Goal: Information Seeking & Learning: Learn about a topic

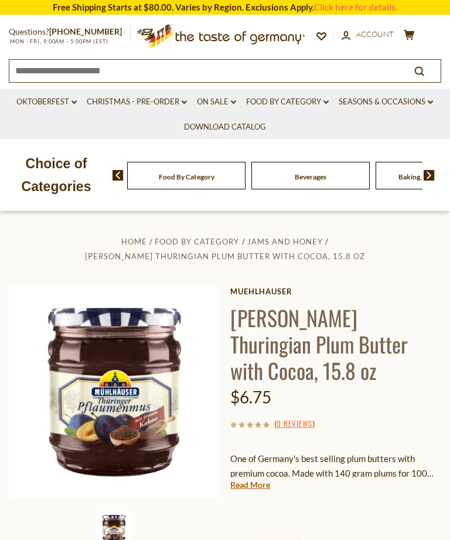
click at [205, 99] on link "On Sale dropdown_arrow" at bounding box center [216, 102] width 39 height 13
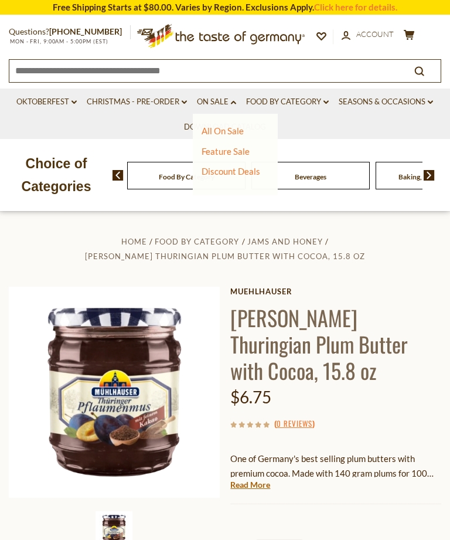
click at [238, 128] on link "All On Sale" at bounding box center [223, 130] width 42 height 11
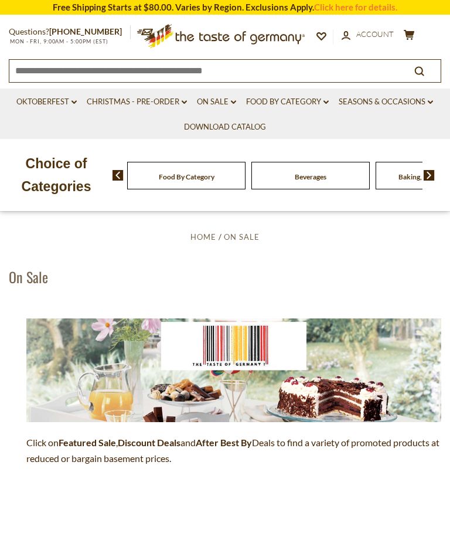
scroll to position [29, 0]
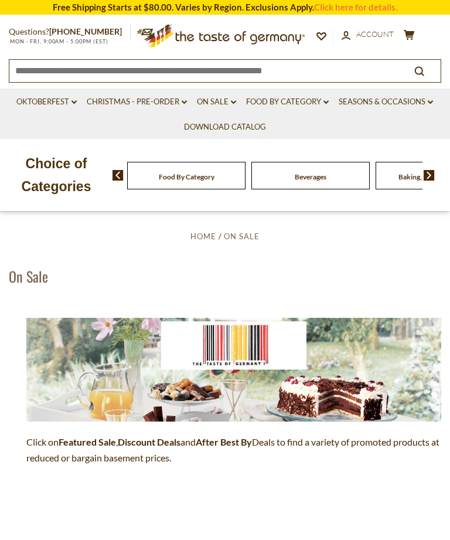
click at [235, 441] on strong "After Best By" at bounding box center [224, 441] width 56 height 11
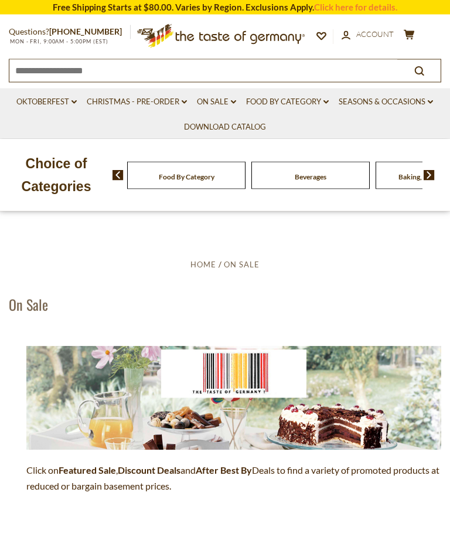
scroll to position [0, 0]
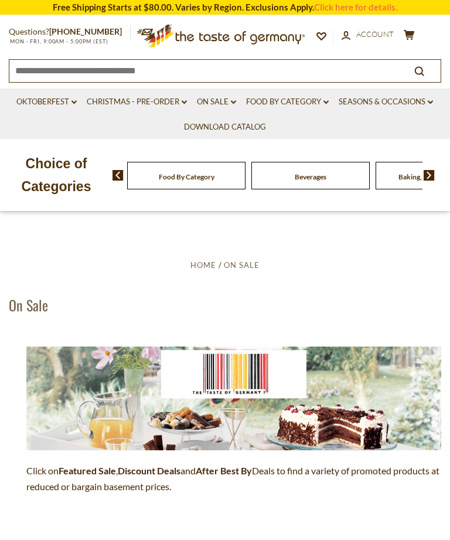
click at [217, 102] on link "On Sale dropdown_arrow" at bounding box center [216, 102] width 39 height 13
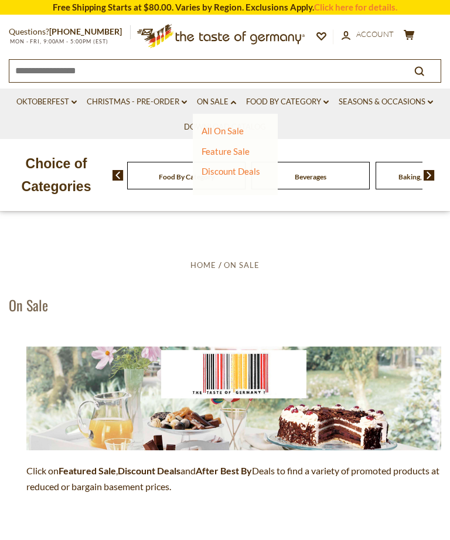
click at [232, 151] on link "Feature Sale" at bounding box center [226, 151] width 48 height 11
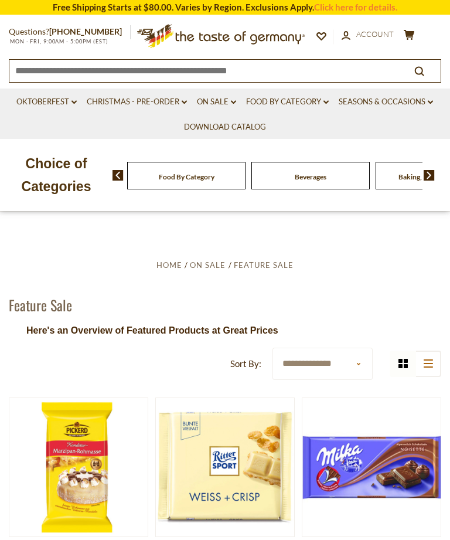
click at [230, 103] on link "On Sale dropdown_arrow" at bounding box center [216, 102] width 39 height 13
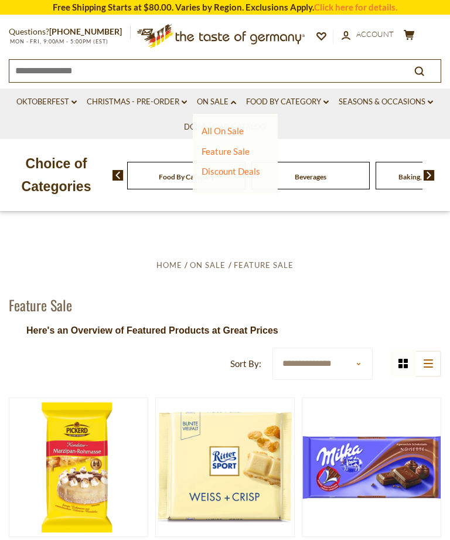
click at [238, 171] on link "Discount Deals" at bounding box center [231, 171] width 59 height 16
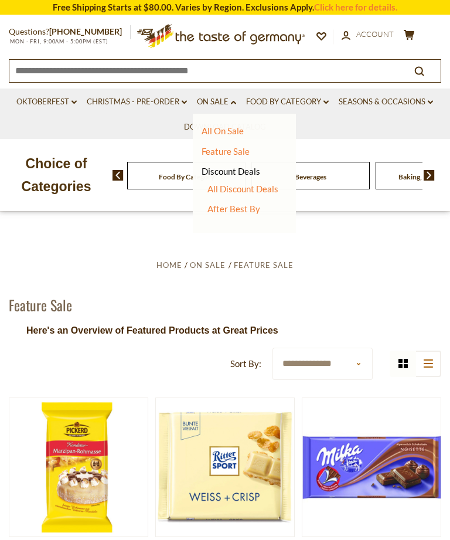
click at [262, 188] on link "All Discount Deals" at bounding box center [243, 188] width 71 height 11
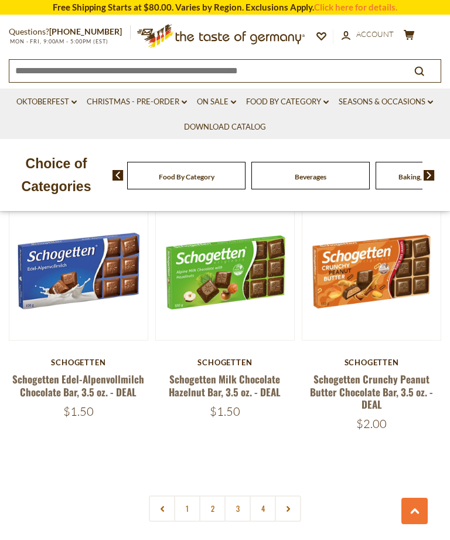
scroll to position [3144, 0]
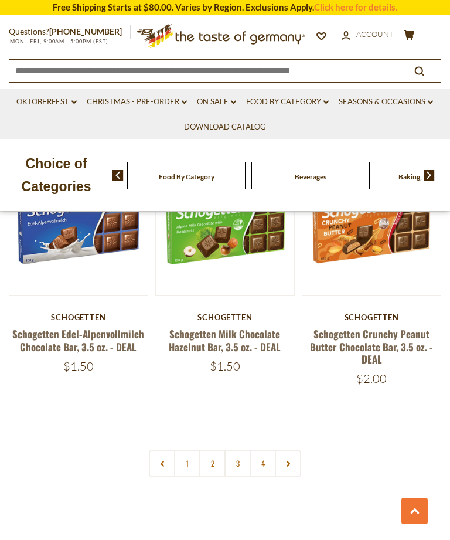
click at [215, 450] on link "2" at bounding box center [212, 463] width 26 height 26
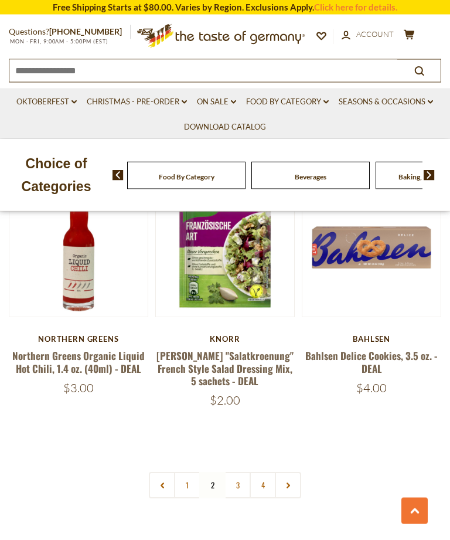
scroll to position [3201, 0]
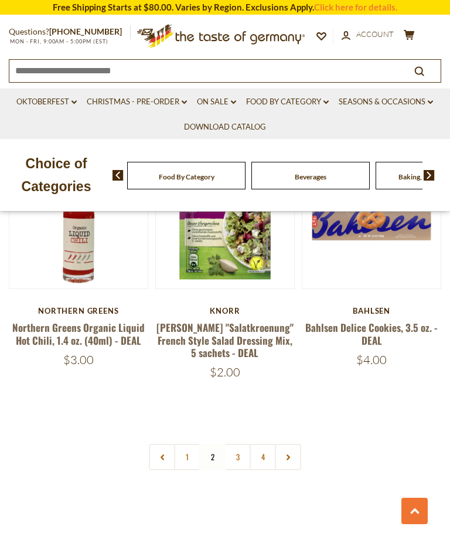
click at [237, 444] on link "3" at bounding box center [238, 457] width 26 height 26
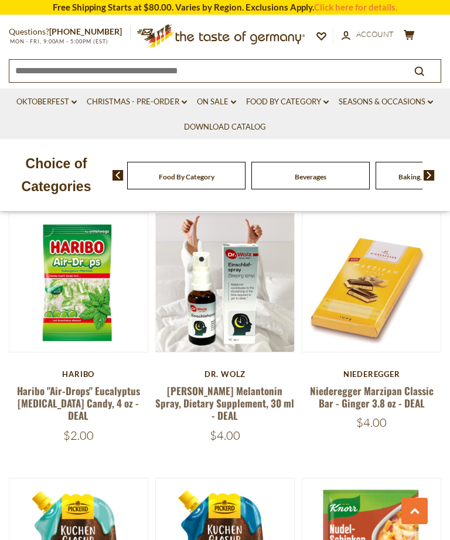
scroll to position [1281, 0]
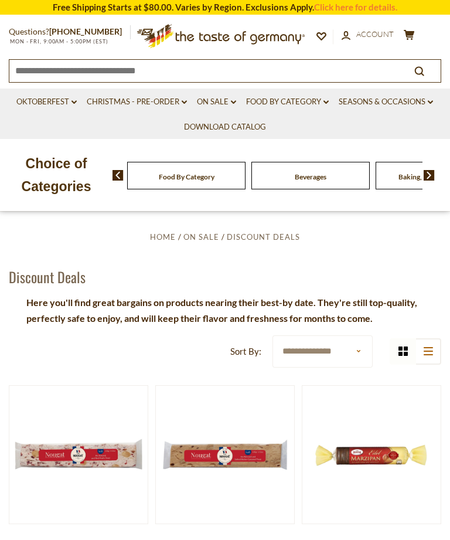
scroll to position [0, 0]
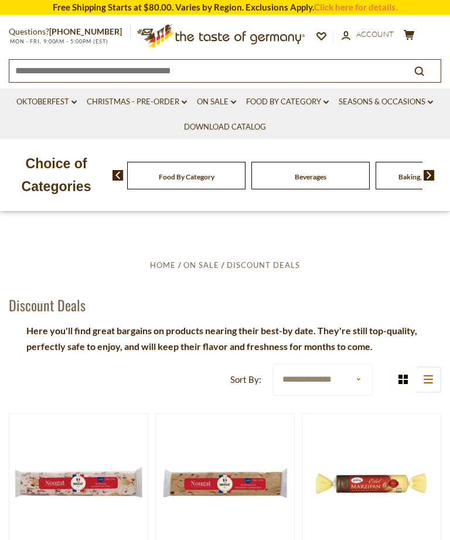
click at [212, 102] on link "On Sale dropdown_arrow" at bounding box center [216, 102] width 39 height 13
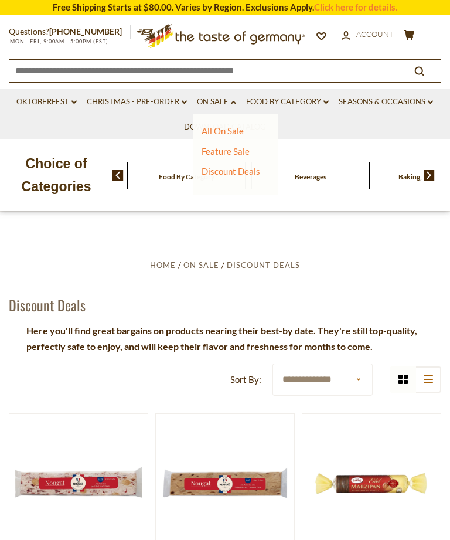
click at [250, 171] on link "Discount Deals" at bounding box center [231, 171] width 59 height 16
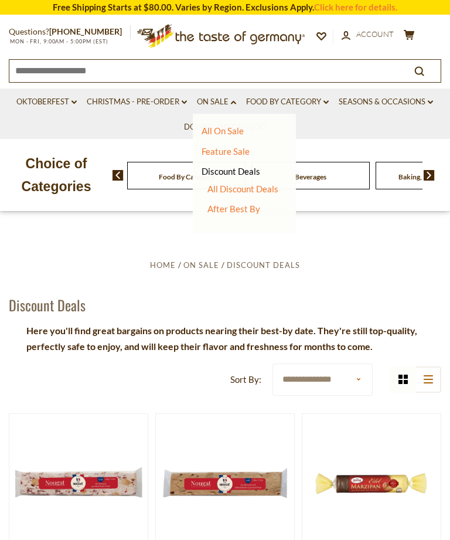
click at [246, 206] on link "After Best By" at bounding box center [234, 208] width 53 height 11
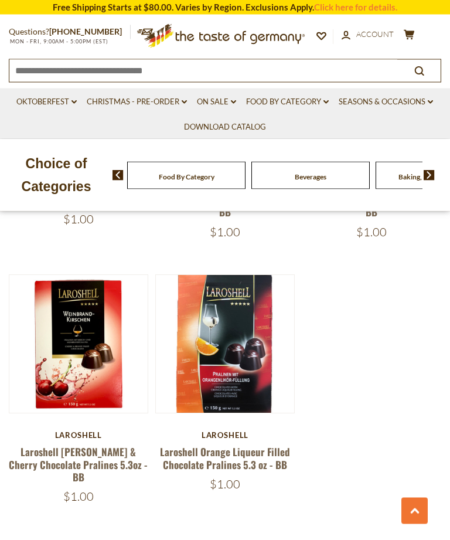
scroll to position [1250, 0]
click at [237, 178] on button "Quick View" at bounding box center [224, 165] width 79 height 26
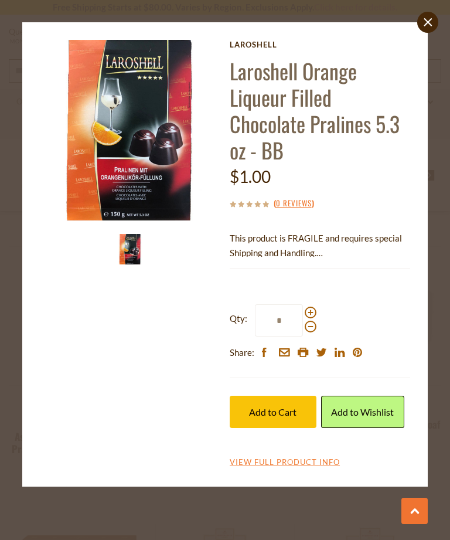
scroll to position [736, 0]
click at [430, 22] on icon "close" at bounding box center [427, 22] width 9 height 9
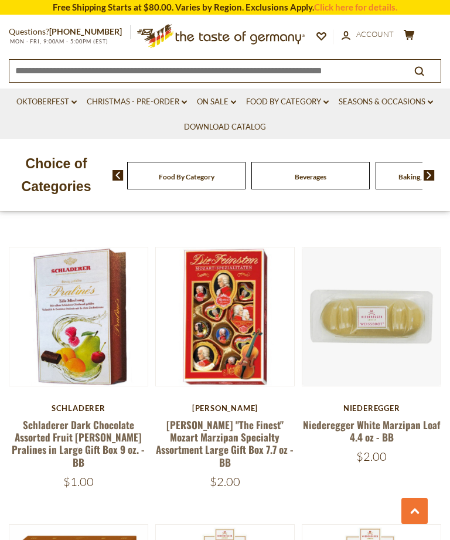
click at [309, 104] on link "Food By Category dropdown_arrow" at bounding box center [287, 102] width 83 height 13
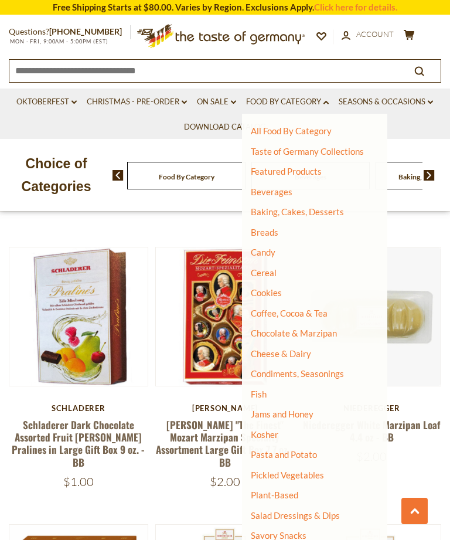
click at [319, 212] on link "Baking, Cakes, Desserts" at bounding box center [297, 211] width 93 height 11
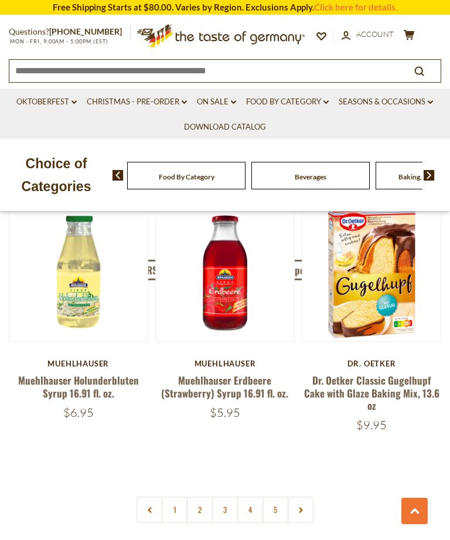
scroll to position [3117, 0]
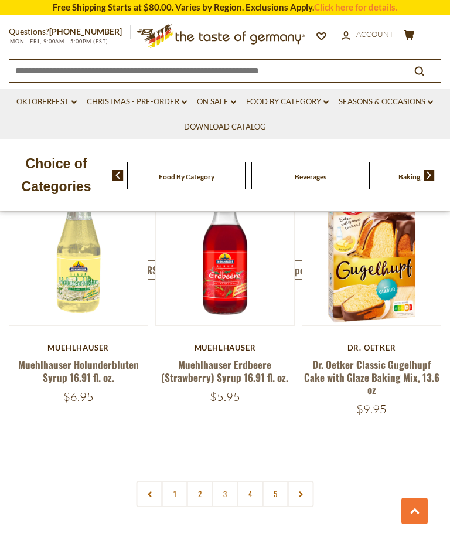
click at [200, 481] on link "2" at bounding box center [200, 494] width 26 height 26
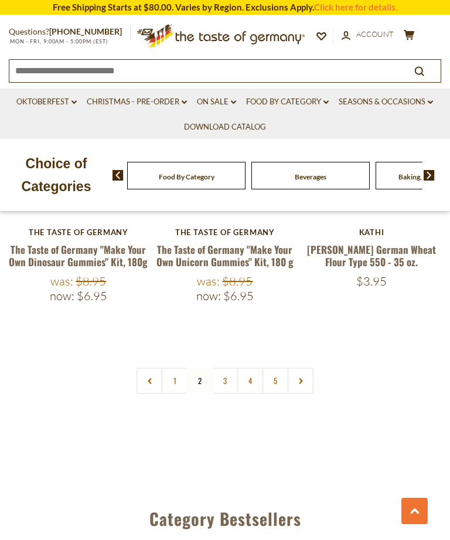
scroll to position [3270, 0]
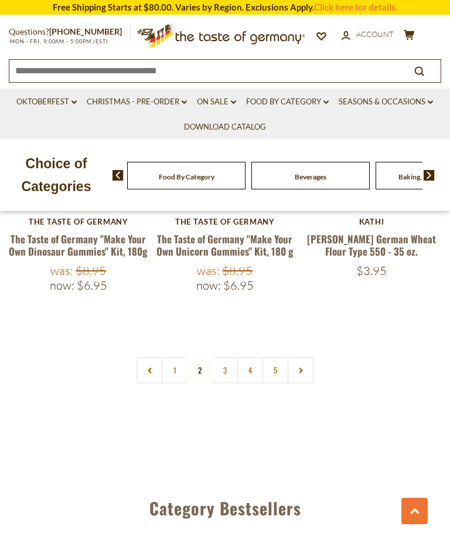
click at [226, 357] on link "3" at bounding box center [225, 370] width 26 height 26
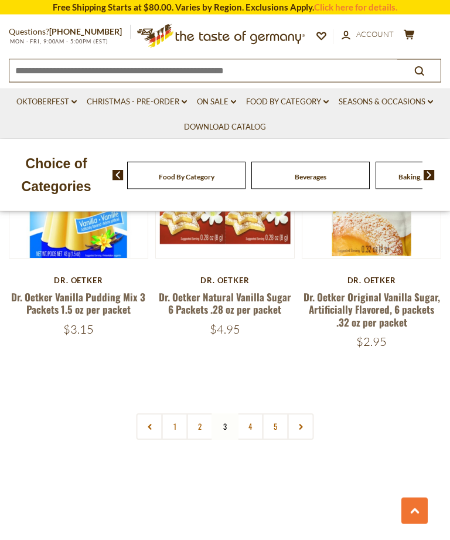
scroll to position [3211, 0]
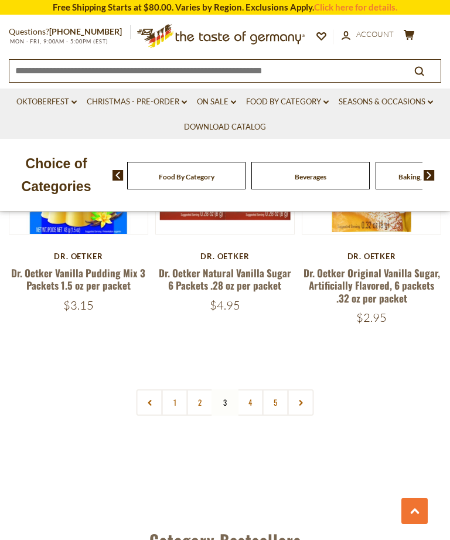
click at [247, 389] on link "4" at bounding box center [250, 402] width 26 height 26
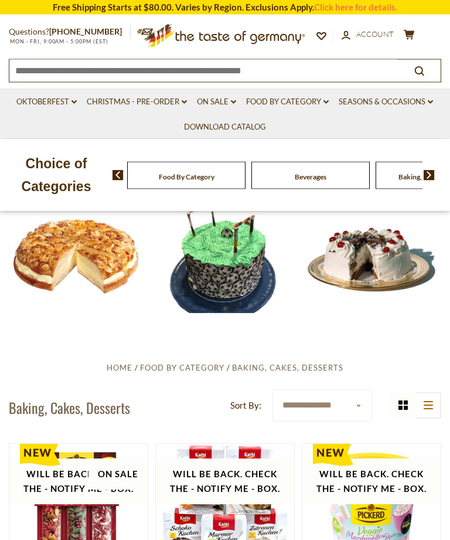
scroll to position [0, 0]
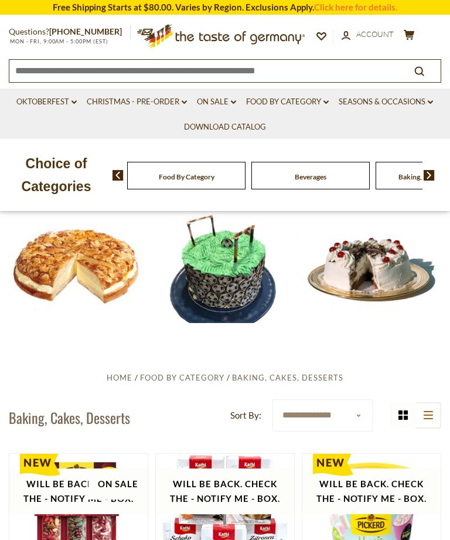
click at [302, 102] on link "Food By Category dropdown_arrow" at bounding box center [287, 102] width 83 height 13
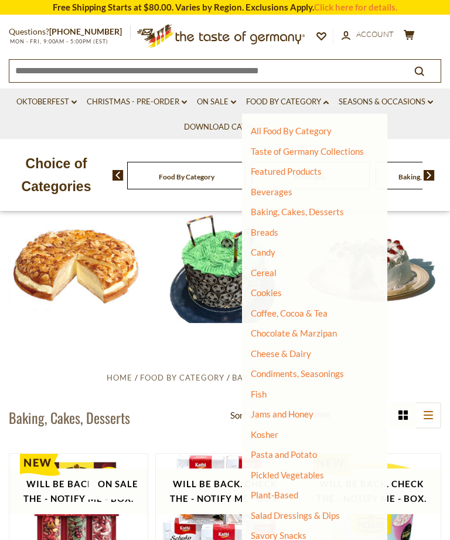
click at [291, 411] on link "Jams and Honey" at bounding box center [282, 414] width 63 height 11
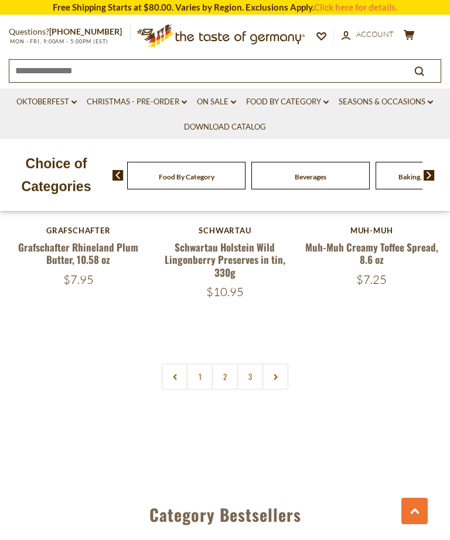
scroll to position [3223, 0]
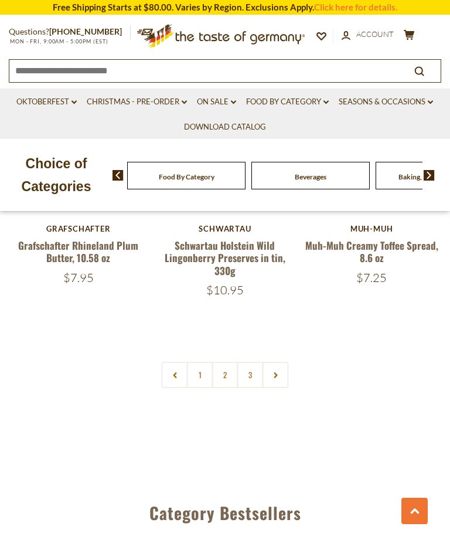
click at [227, 366] on link "2" at bounding box center [225, 375] width 26 height 26
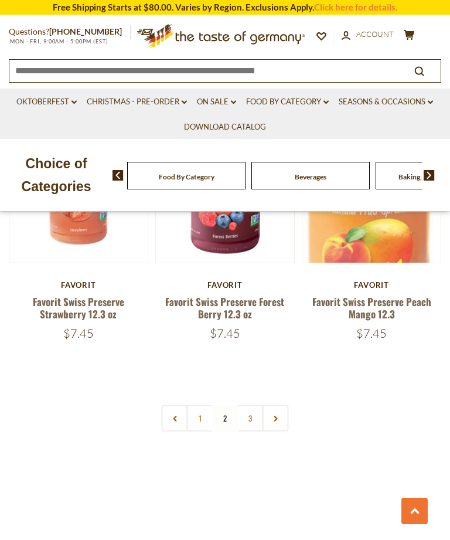
scroll to position [3159, 0]
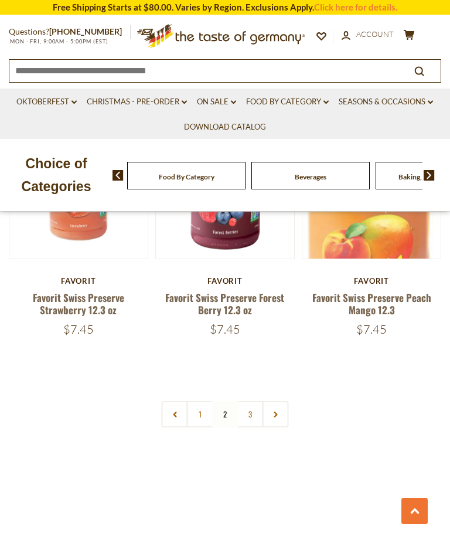
click at [250, 409] on link "3" at bounding box center [250, 414] width 26 height 26
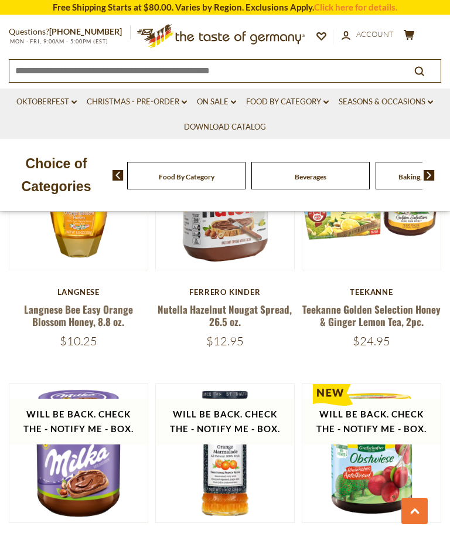
scroll to position [1079, 0]
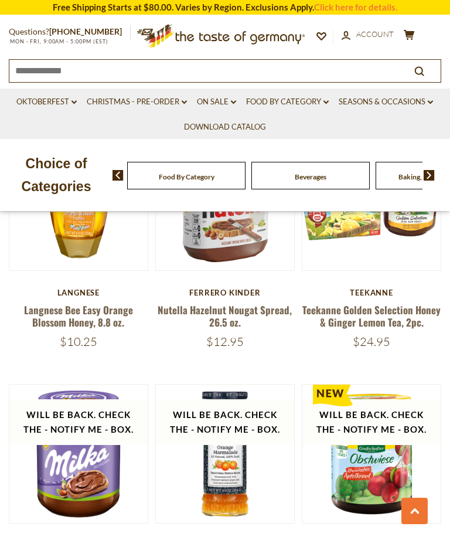
click at [293, 103] on link "Food By Category dropdown_arrow" at bounding box center [287, 102] width 83 height 13
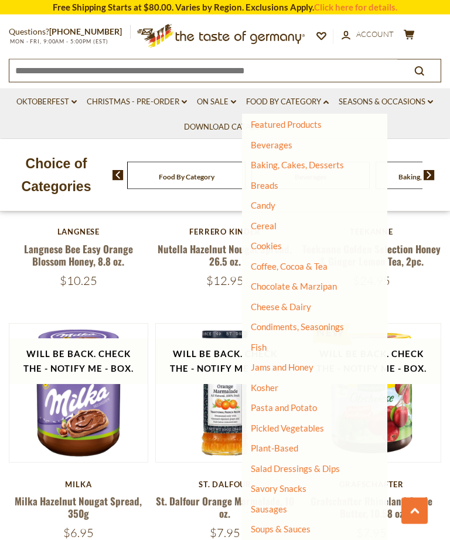
scroll to position [1140, 0]
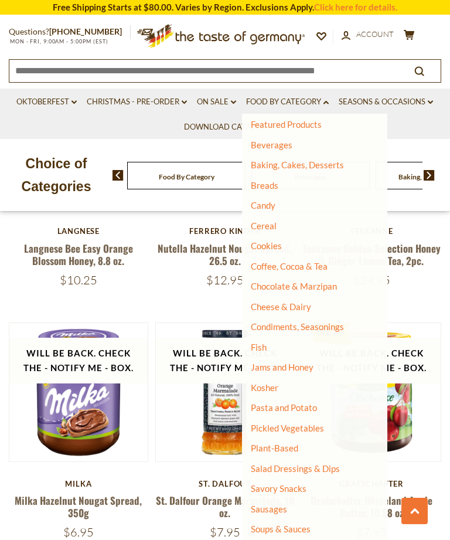
click at [296, 523] on link "Soups & Sauces" at bounding box center [281, 528] width 60 height 11
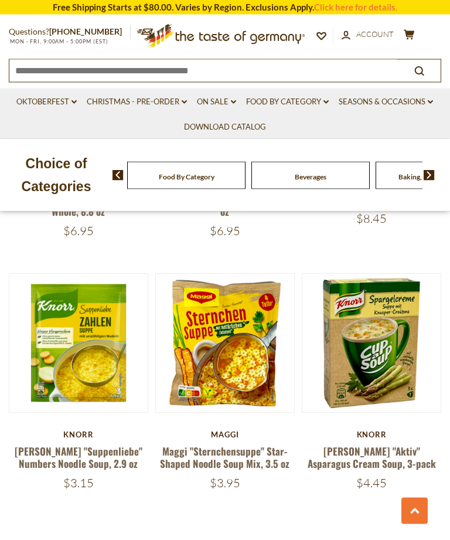
scroll to position [2943, 0]
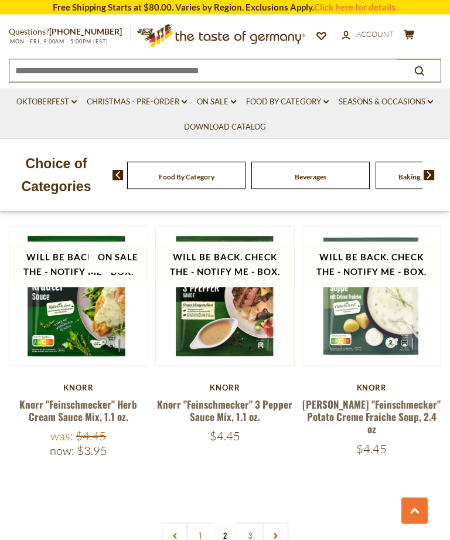
scroll to position [2997, 0]
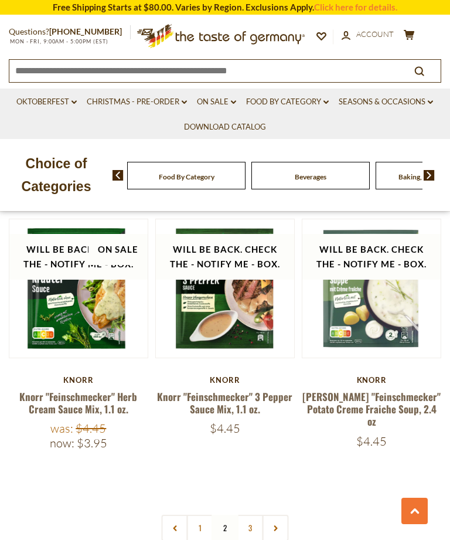
click at [252, 515] on link "3" at bounding box center [250, 528] width 26 height 26
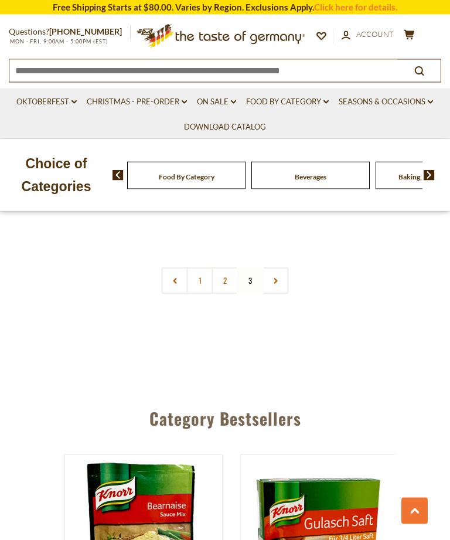
scroll to position [2386, 0]
